Goal: Browse casually: Explore the website without a specific task or goal

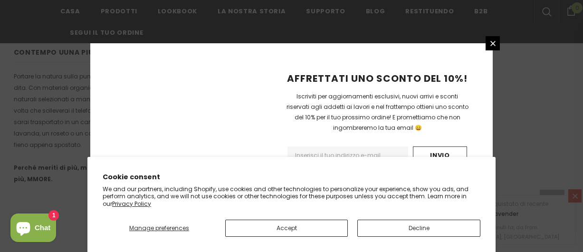
scroll to position [742, 0]
